Goal: Task Accomplishment & Management: Use online tool/utility

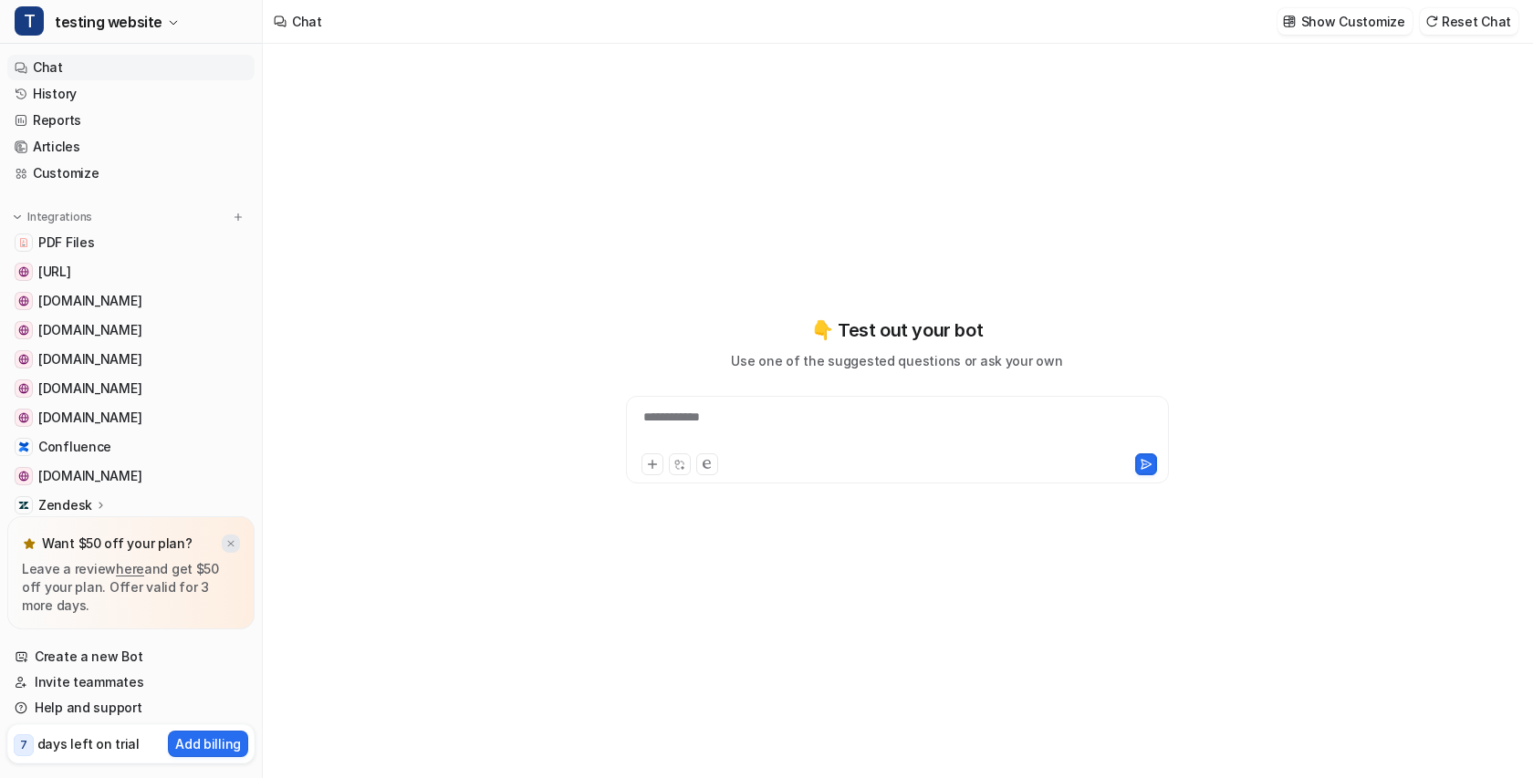
click at [230, 544] on img at bounding box center [230, 544] width 11 height 12
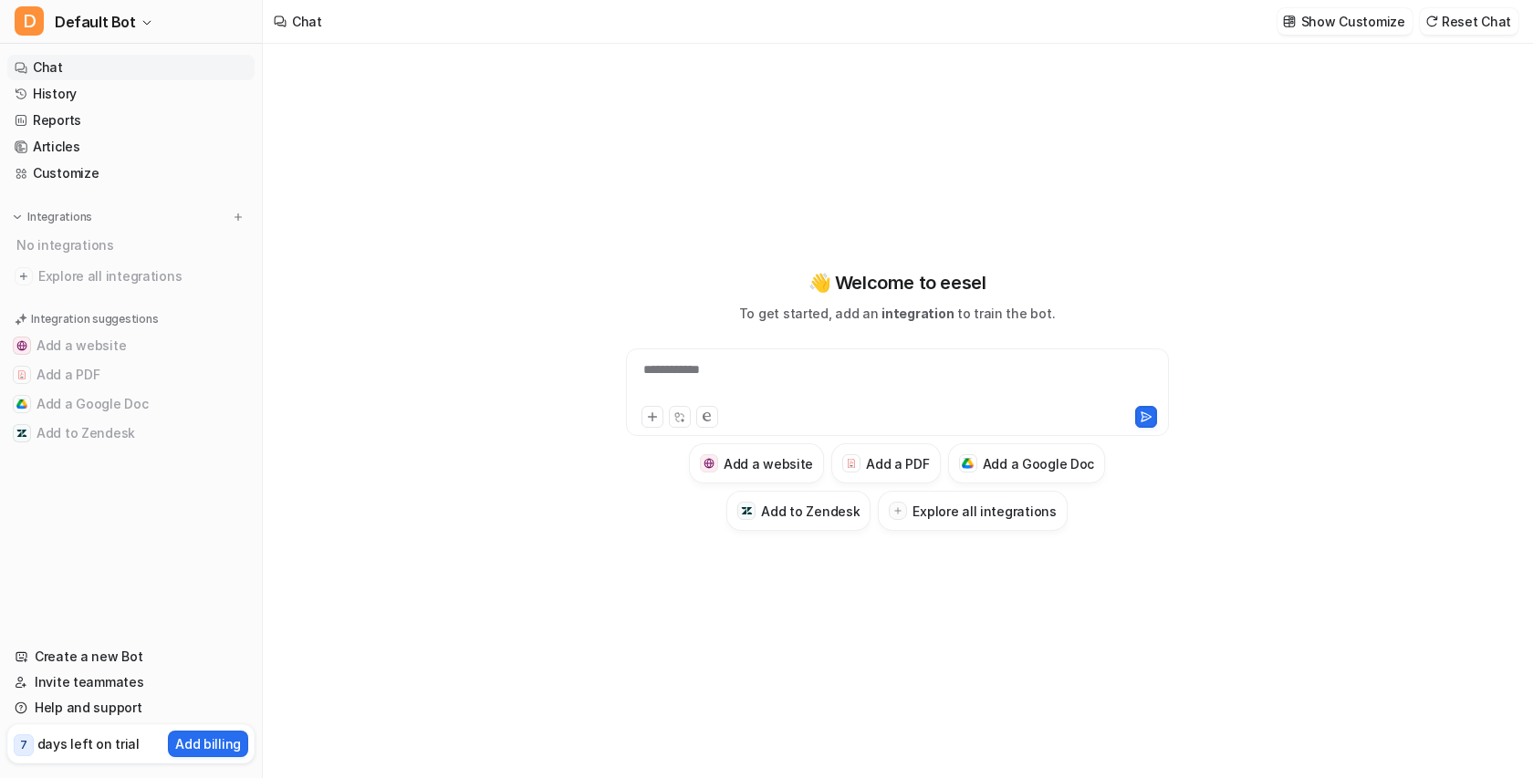
type textarea "**********"
click at [234, 220] on img at bounding box center [238, 217] width 13 height 13
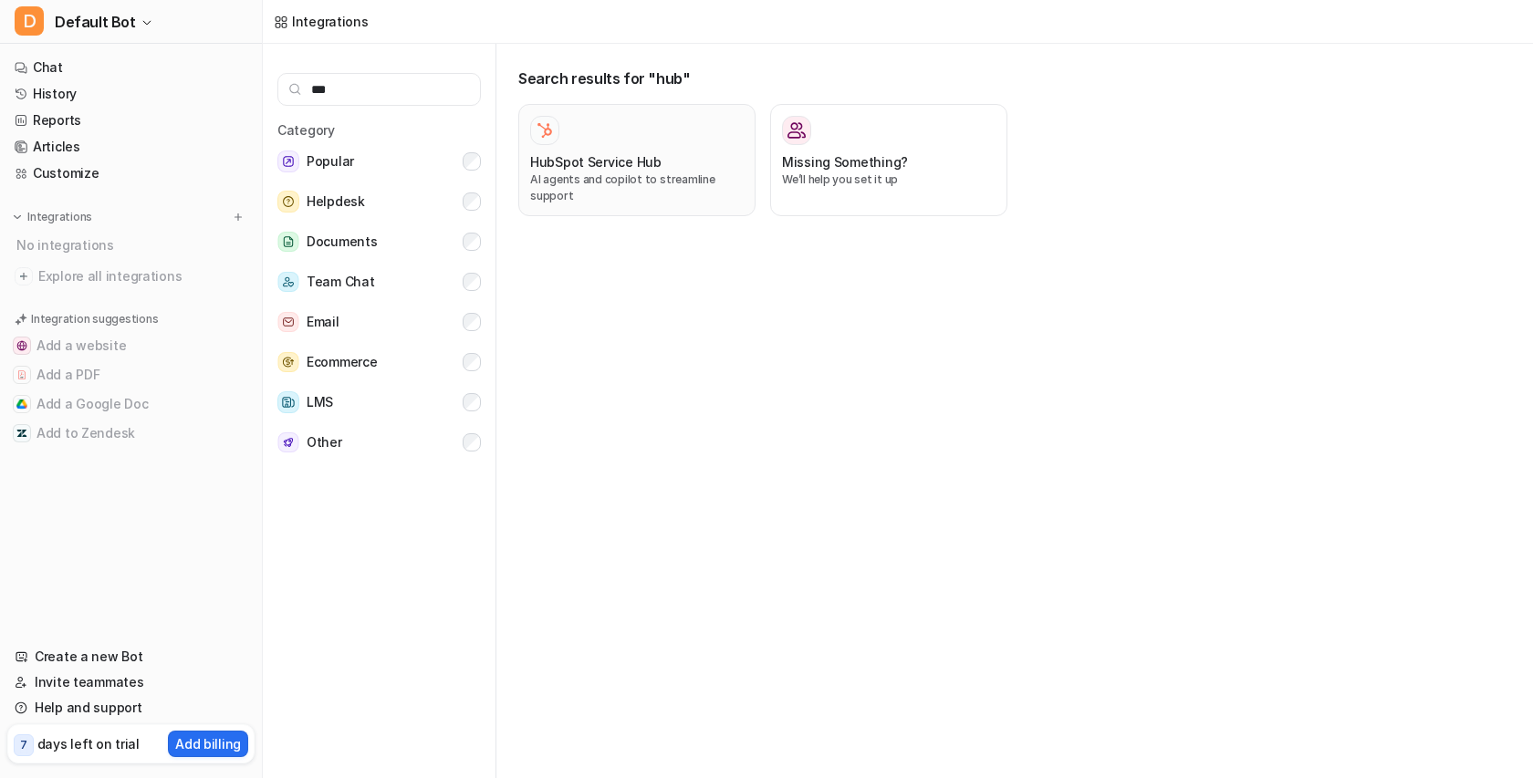
type input "***"
click at [638, 161] on h3 "HubSpot Service Hub" at bounding box center [595, 161] width 131 height 19
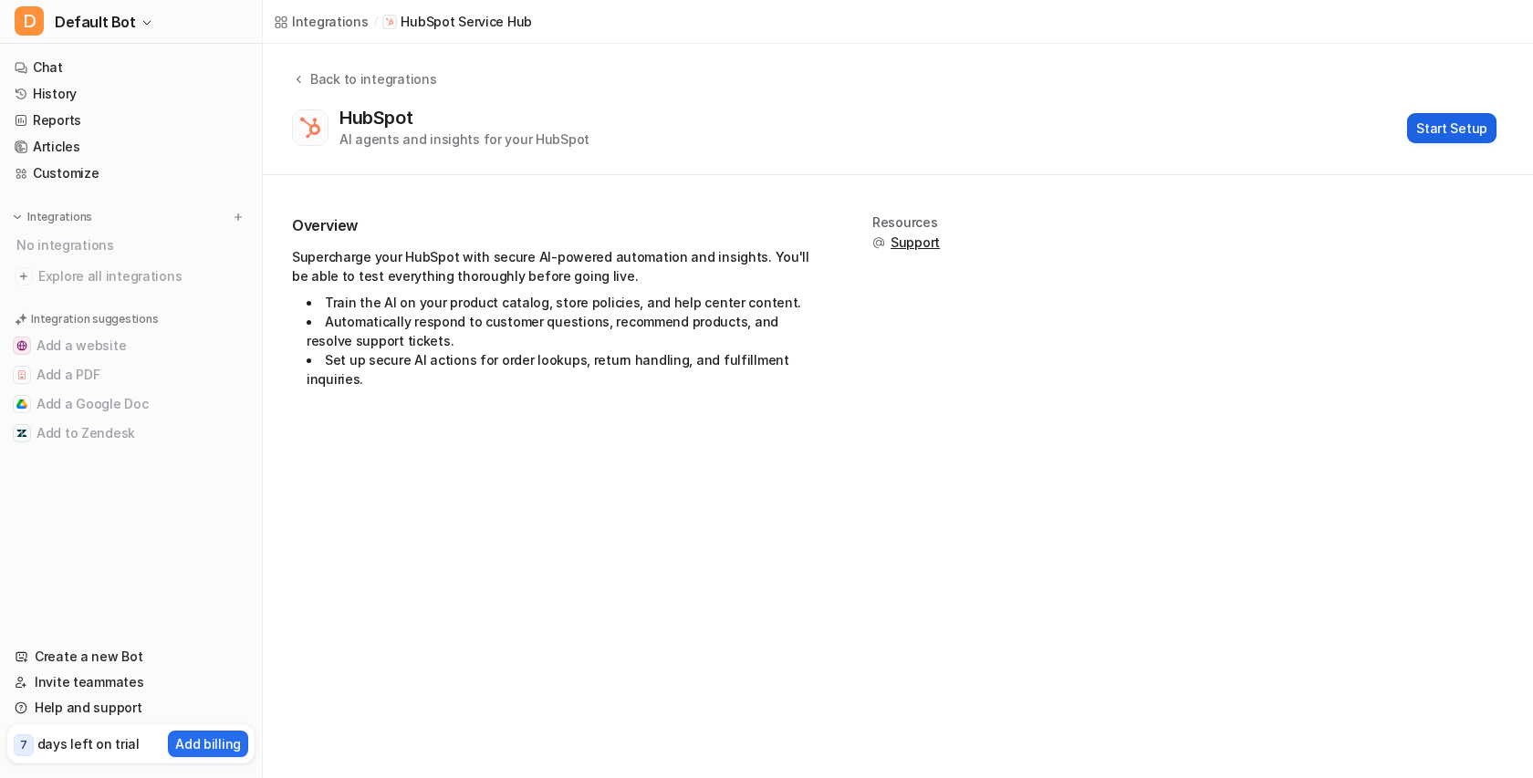
click at [1429, 127] on button "Start Setup" at bounding box center [1451, 128] width 89 height 30
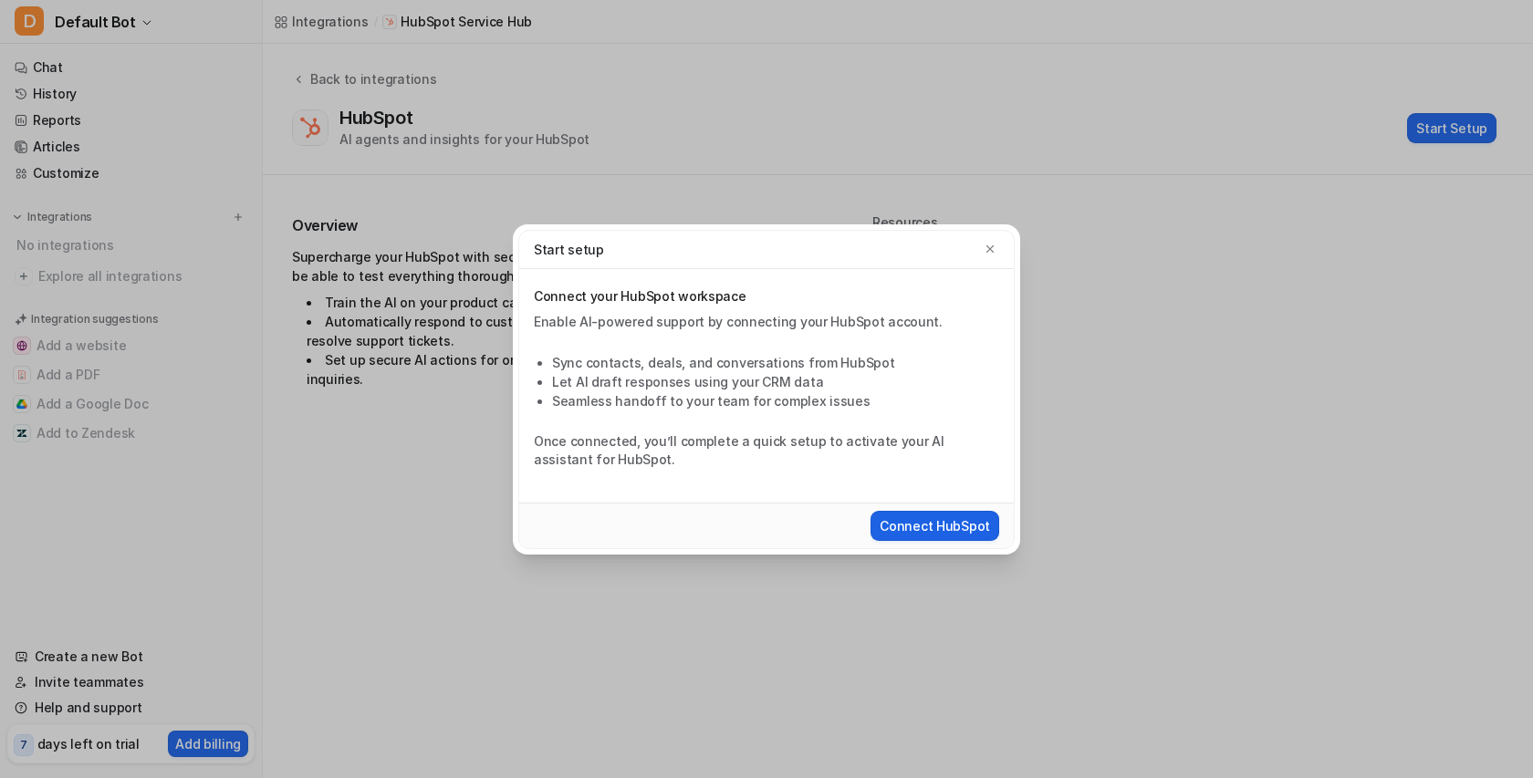
click at [966, 536] on button "Connect HubSpot" at bounding box center [934, 526] width 129 height 30
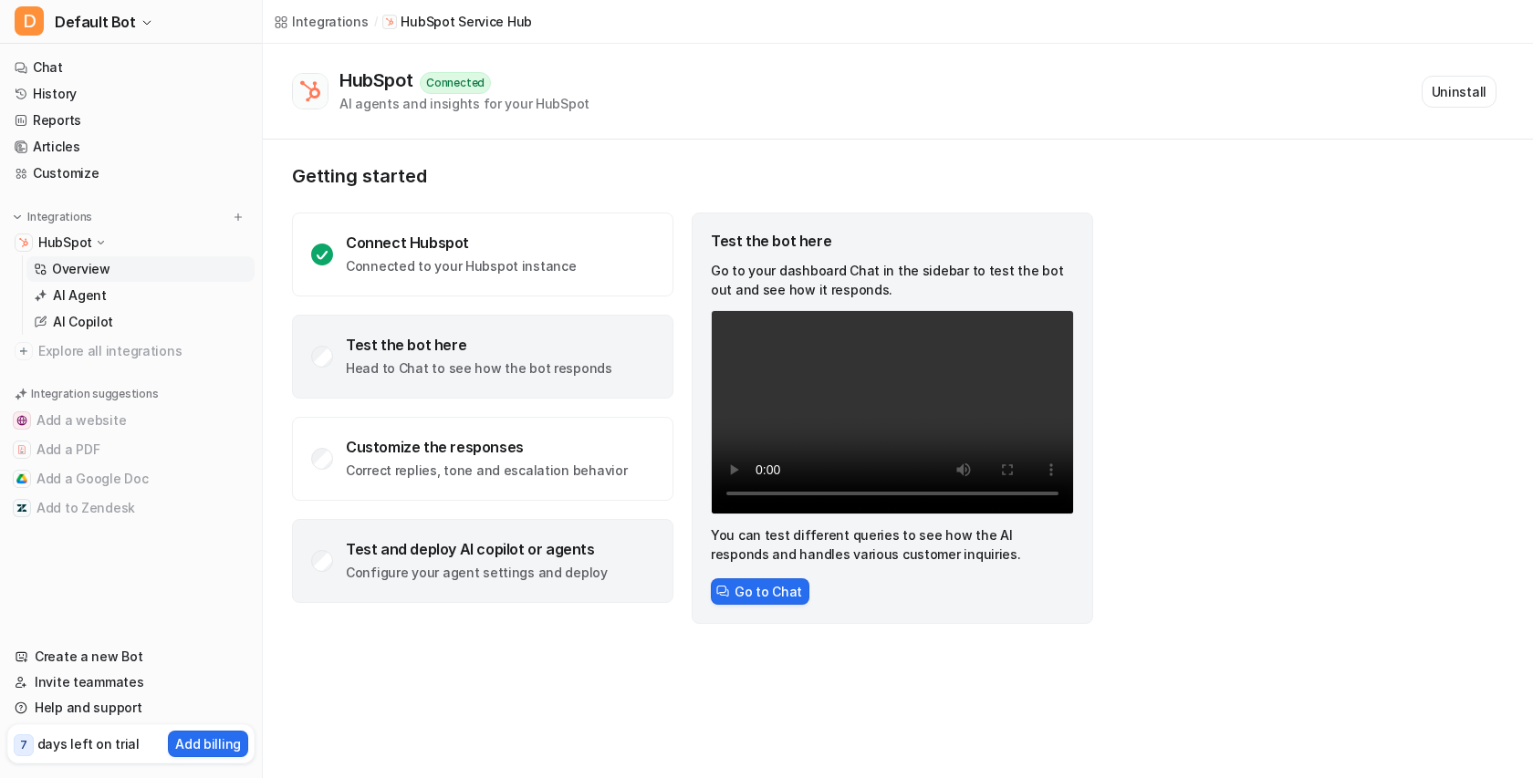
click at [505, 569] on p "Configure your agent settings and deploy" at bounding box center [477, 573] width 262 height 18
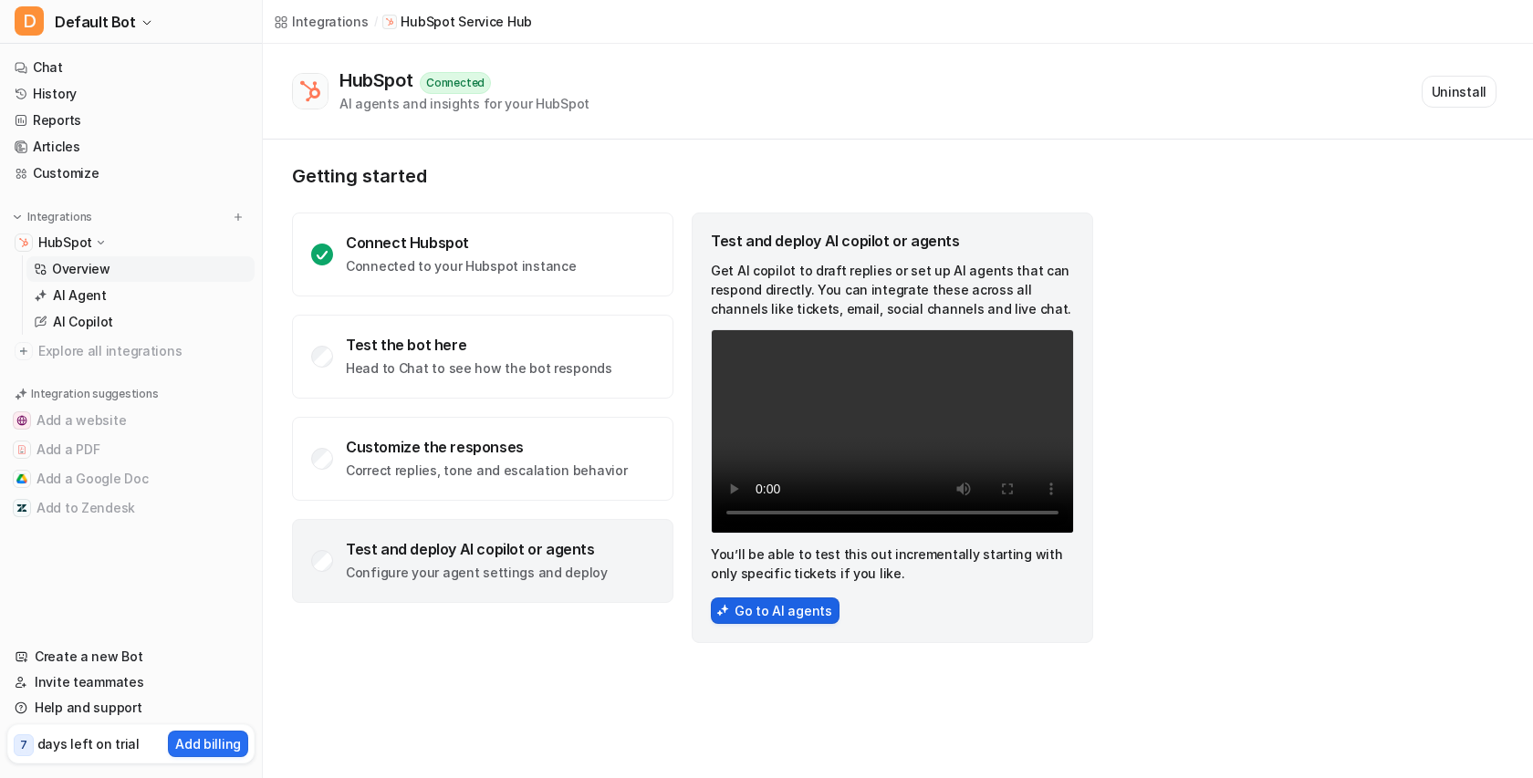
click at [770, 607] on button "Go to AI agents" at bounding box center [775, 611] width 129 height 26
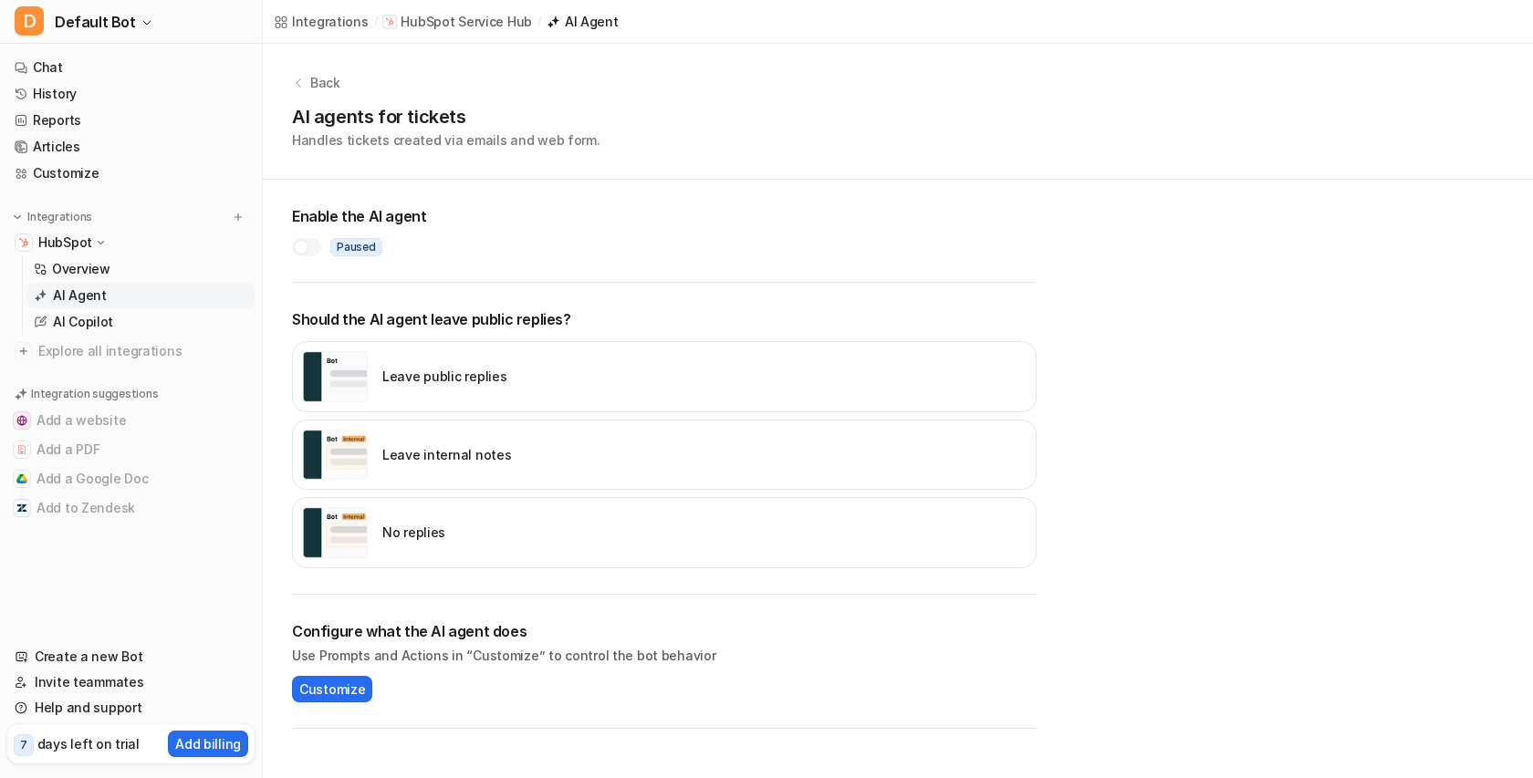
click at [303, 243] on div at bounding box center [301, 247] width 15 height 15
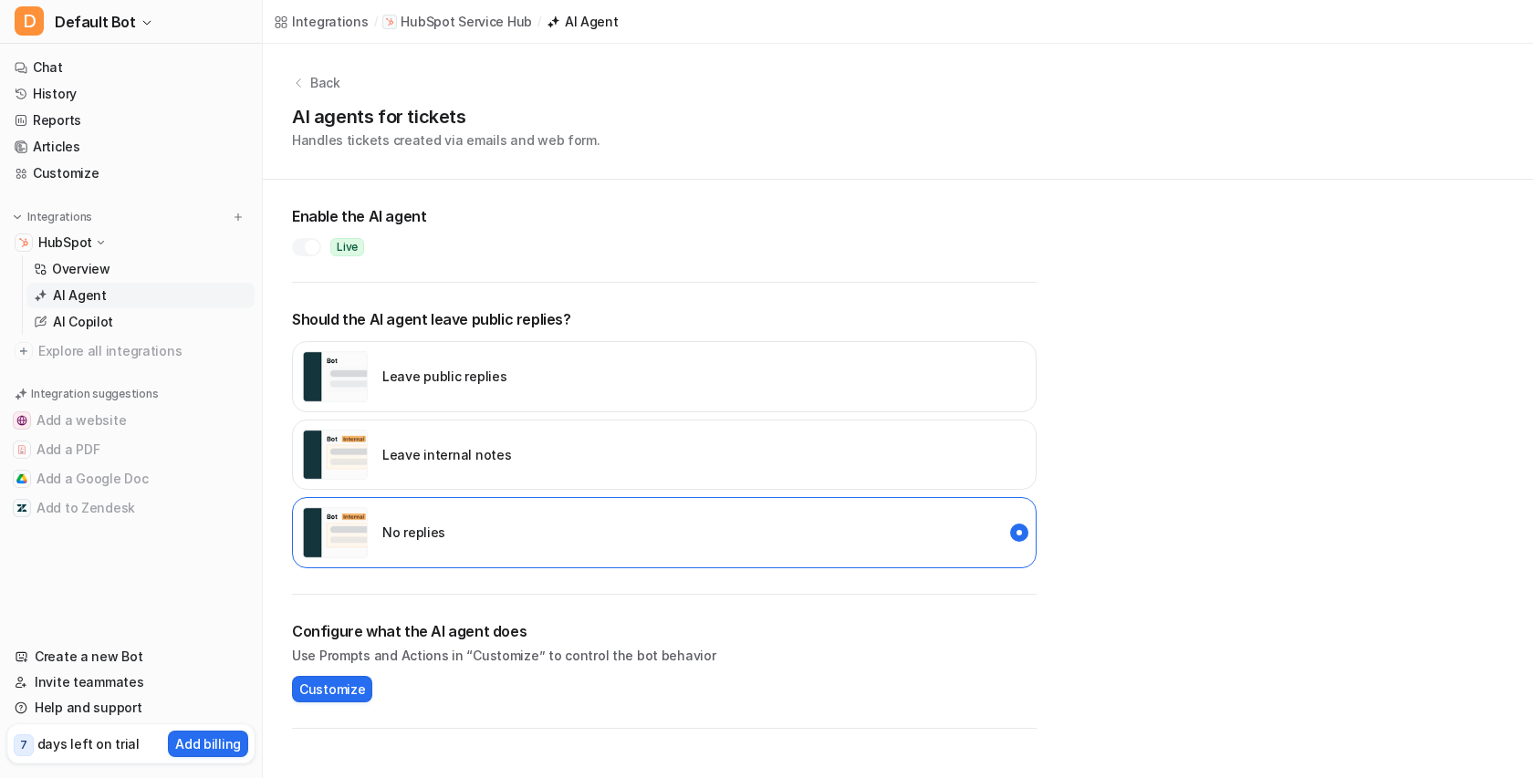
click at [495, 440] on div "Leave internal notes" at bounding box center [406, 455] width 209 height 51
